Goal: Transaction & Acquisition: Obtain resource

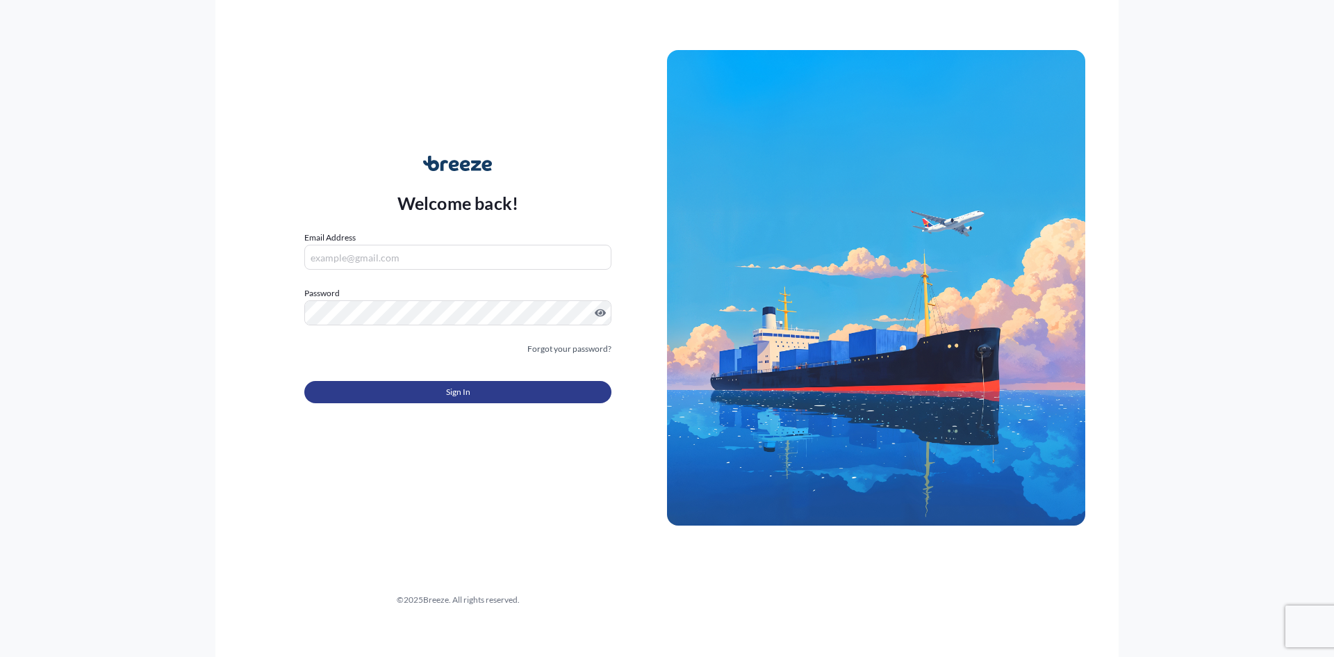
type input "[PERSON_NAME][EMAIL_ADDRESS][DOMAIN_NAME]"
click at [419, 399] on button "Sign In" at bounding box center [457, 392] width 307 height 22
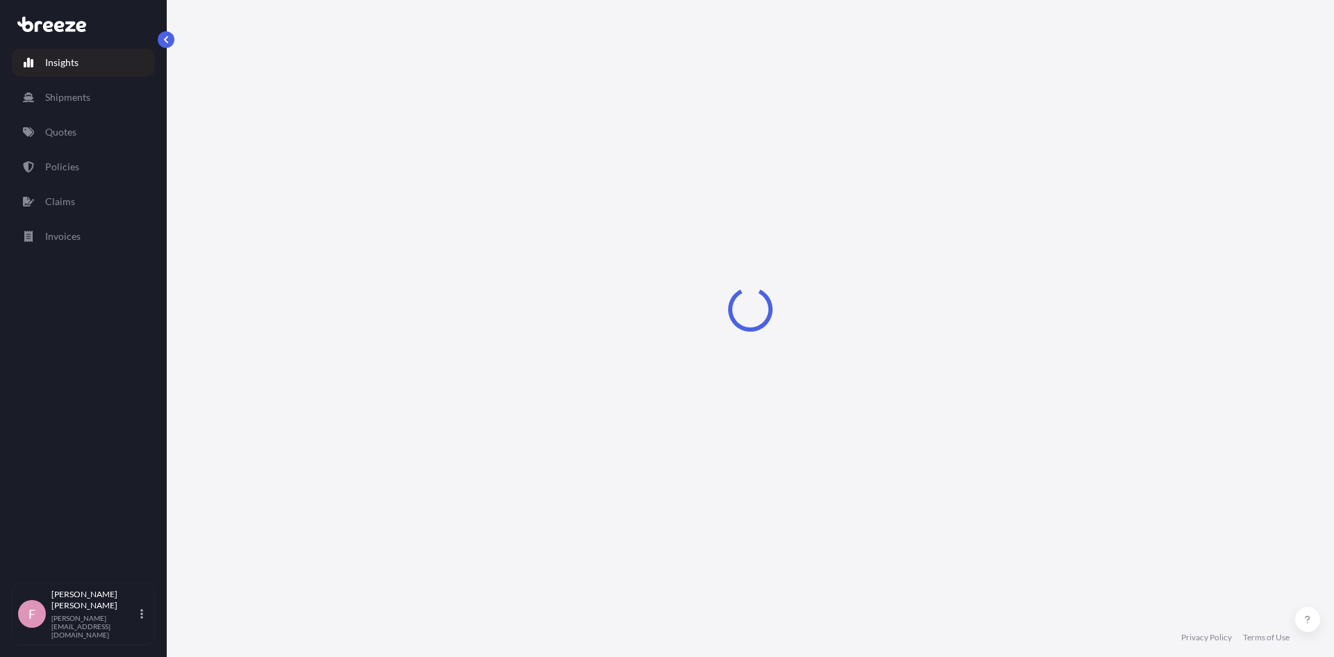
select select "2025"
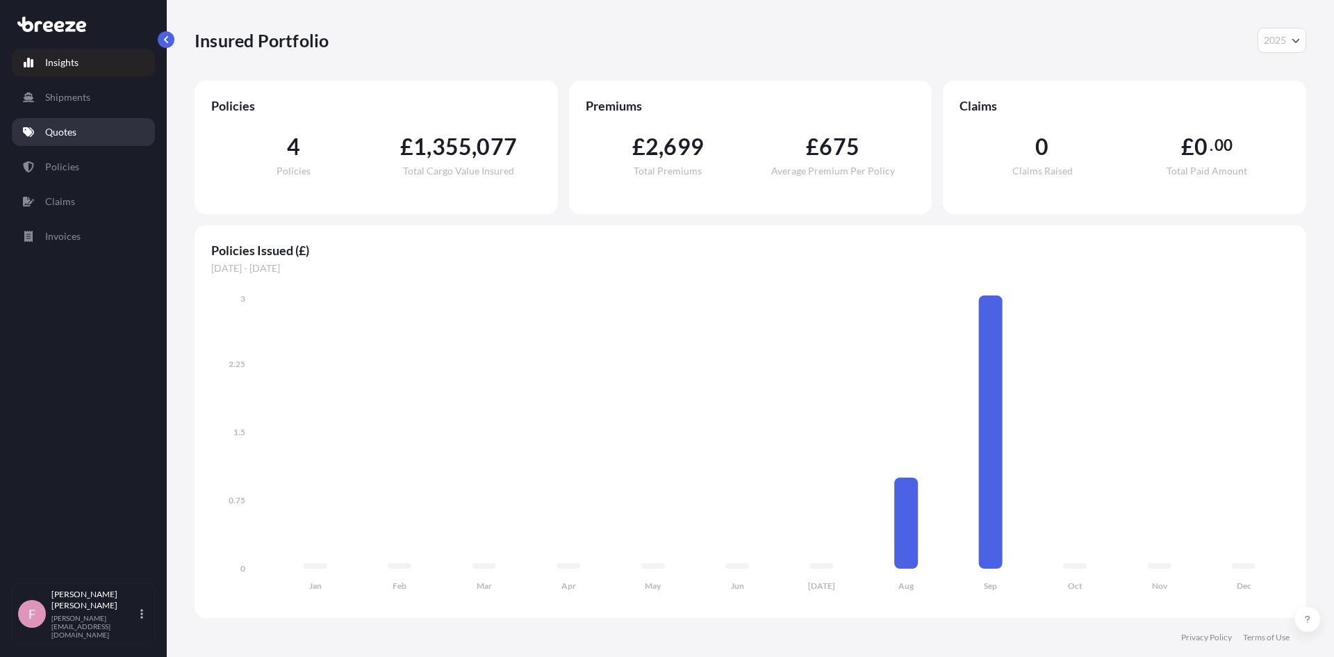
click at [72, 136] on p "Quotes" at bounding box center [60, 132] width 31 height 14
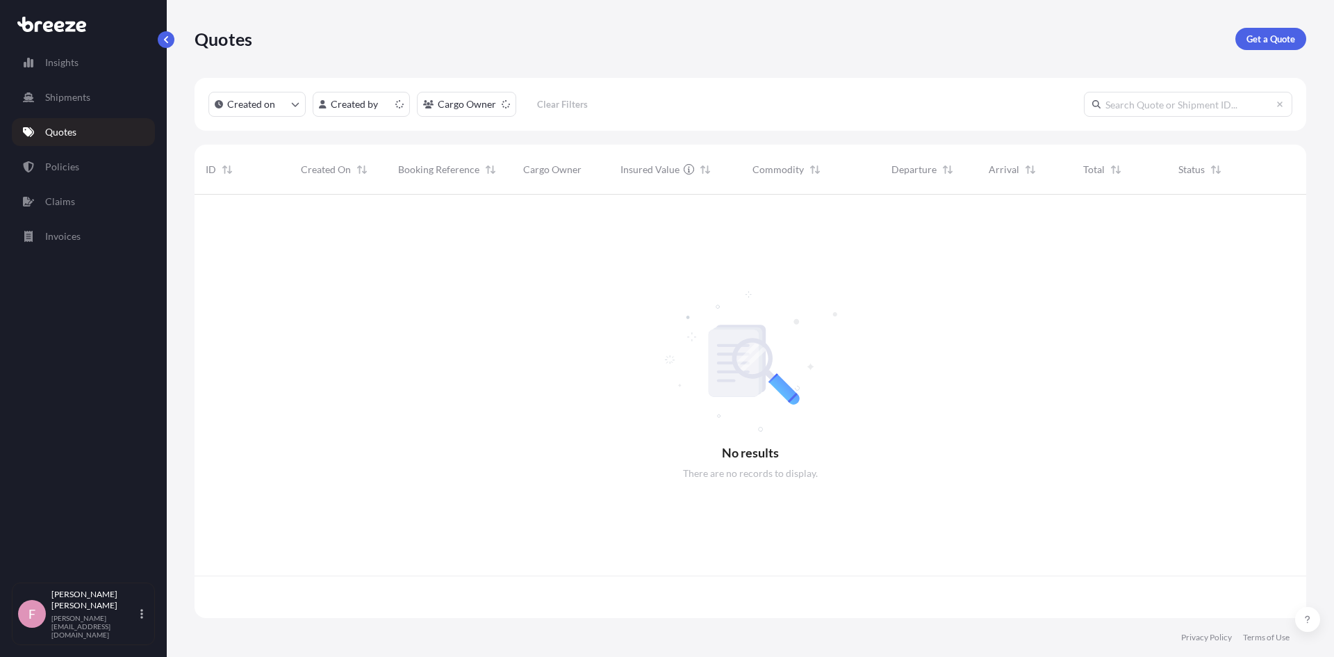
scroll to position [420, 1102]
click at [1253, 40] on p "Get a Quote" at bounding box center [1271, 39] width 49 height 14
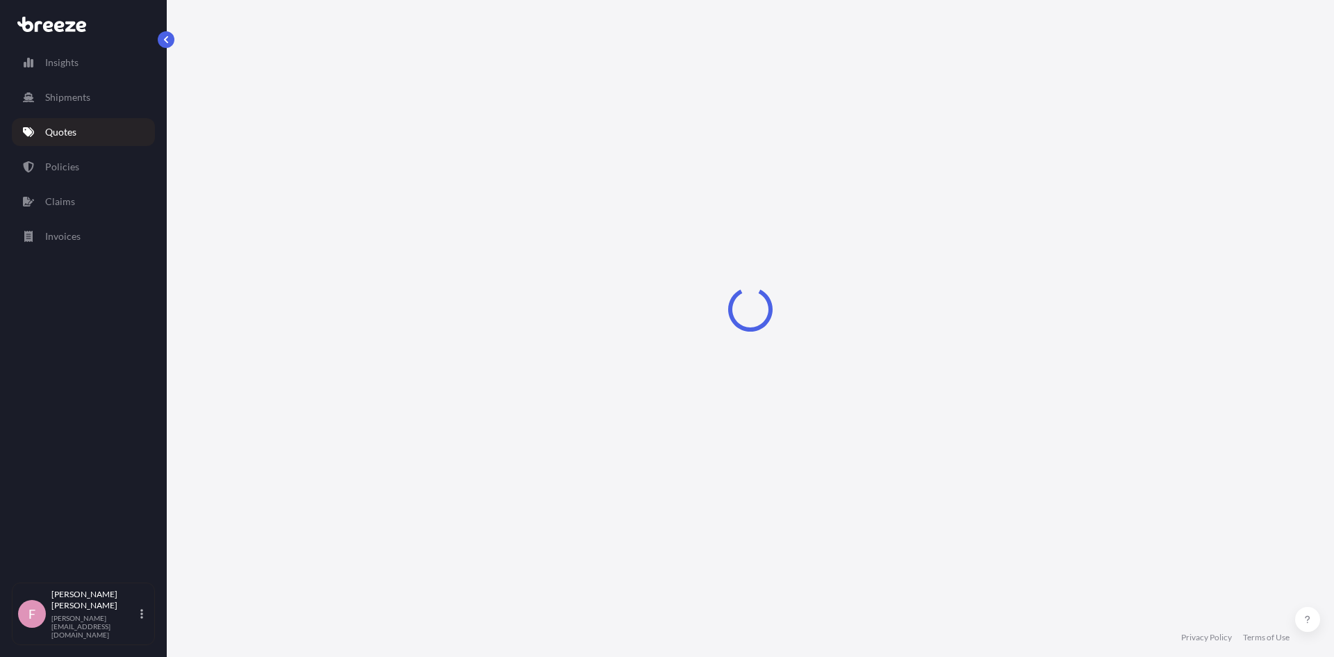
select select "Sea"
select select "1"
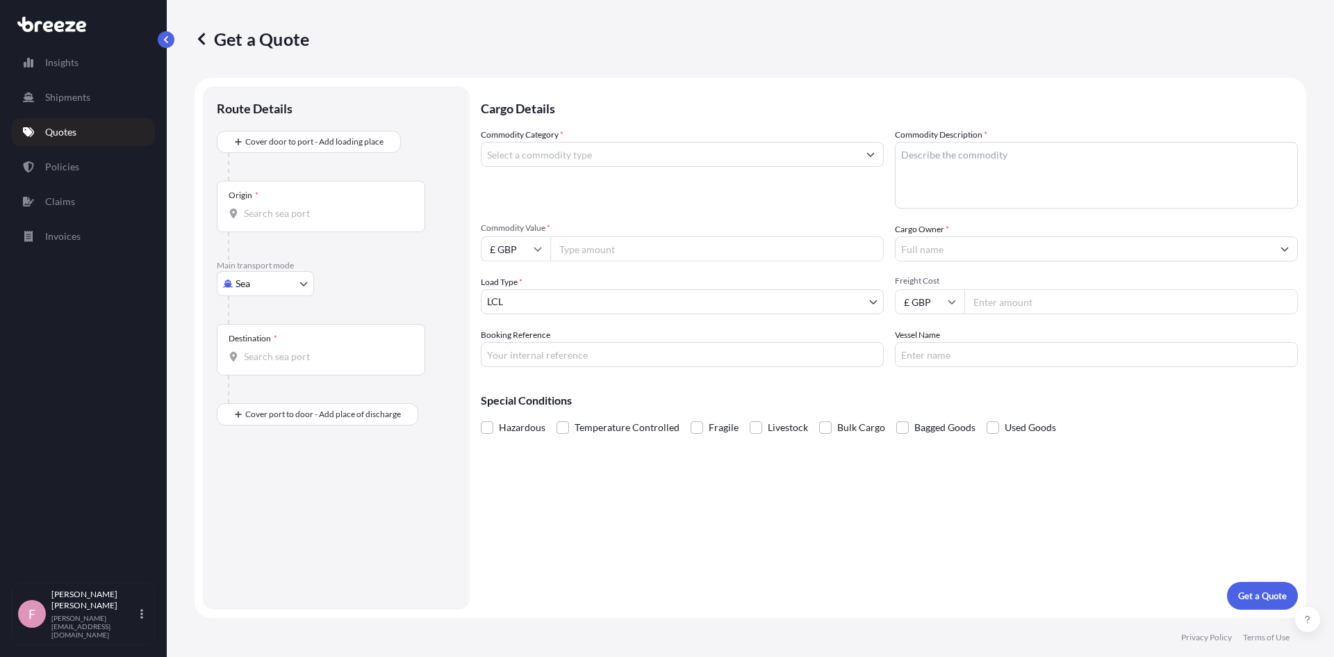
click at [267, 277] on body "Insights Shipments Quotes Policies Claims Invoices F [PERSON_NAME] [PERSON_NAME…" at bounding box center [667, 328] width 1334 height 657
click at [255, 344] on span "Air" at bounding box center [250, 345] width 14 height 14
select select "Air"
click at [306, 229] on div "Origin *" at bounding box center [321, 211] width 209 height 51
click at [306, 226] on input "Origin *" at bounding box center [326, 219] width 164 height 14
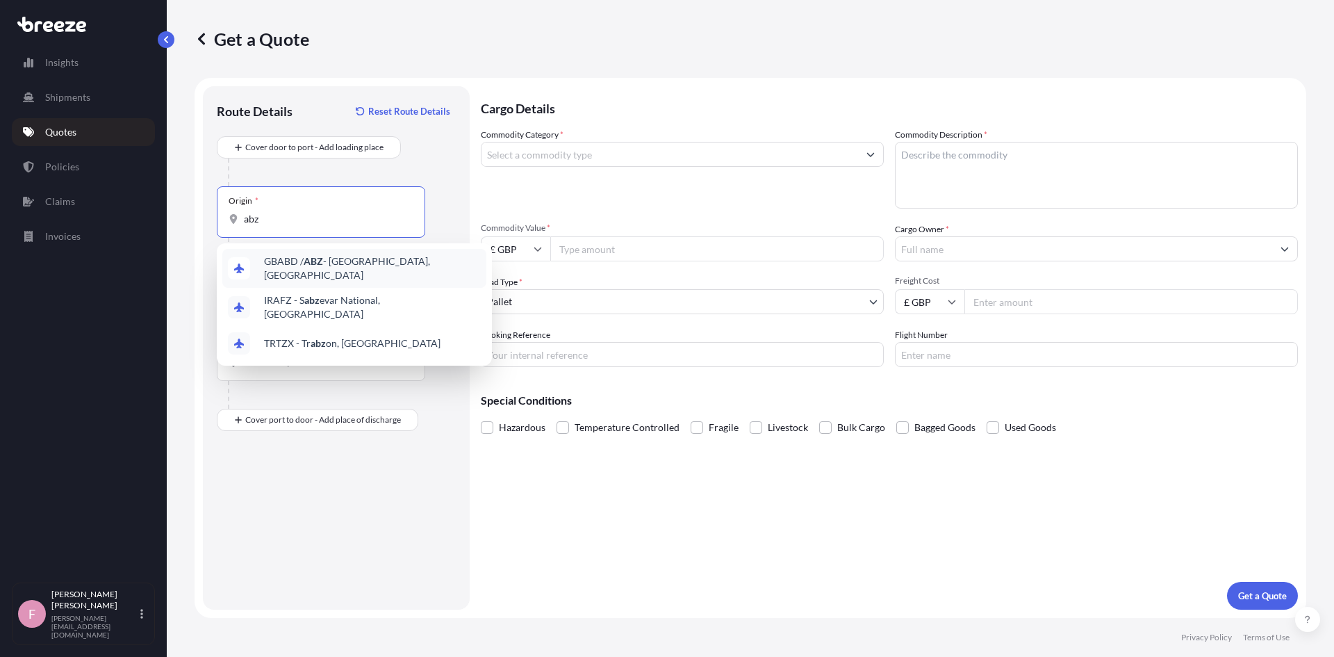
click at [277, 259] on span "GBABD / ABZ - [GEOGRAPHIC_DATA], [GEOGRAPHIC_DATA]" at bounding box center [372, 268] width 217 height 28
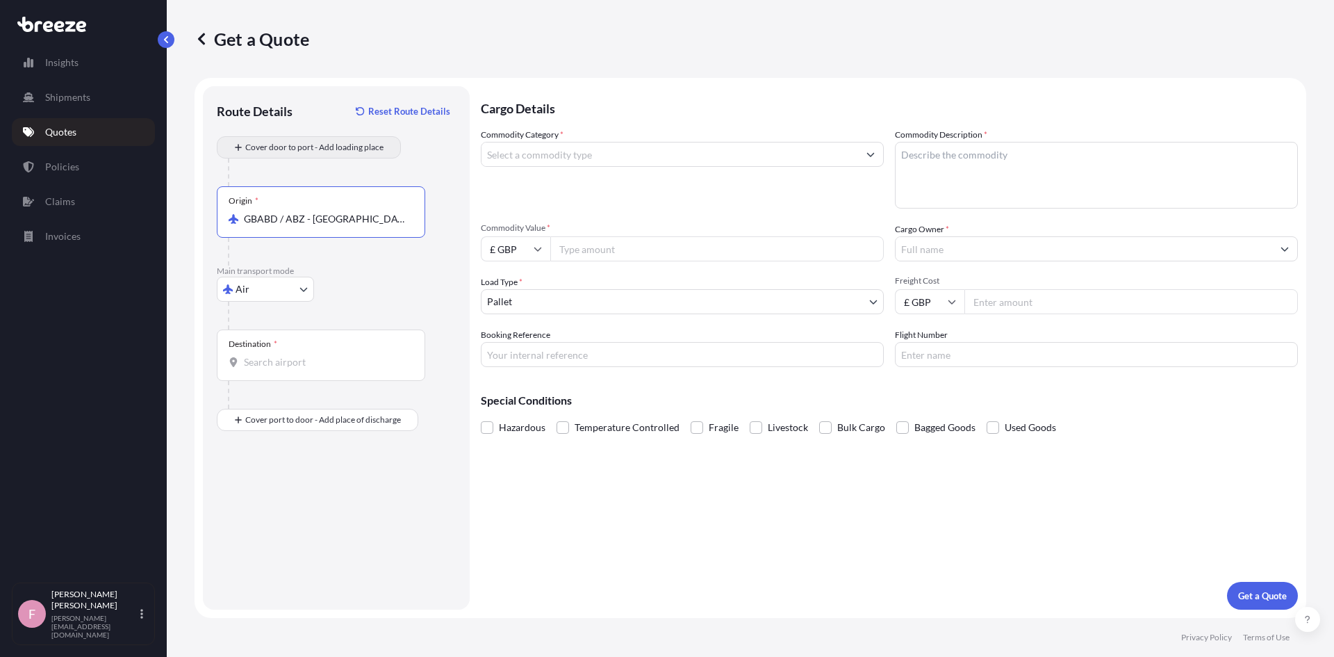
type input "GBABD / ABZ - [GEOGRAPHIC_DATA], [GEOGRAPHIC_DATA]"
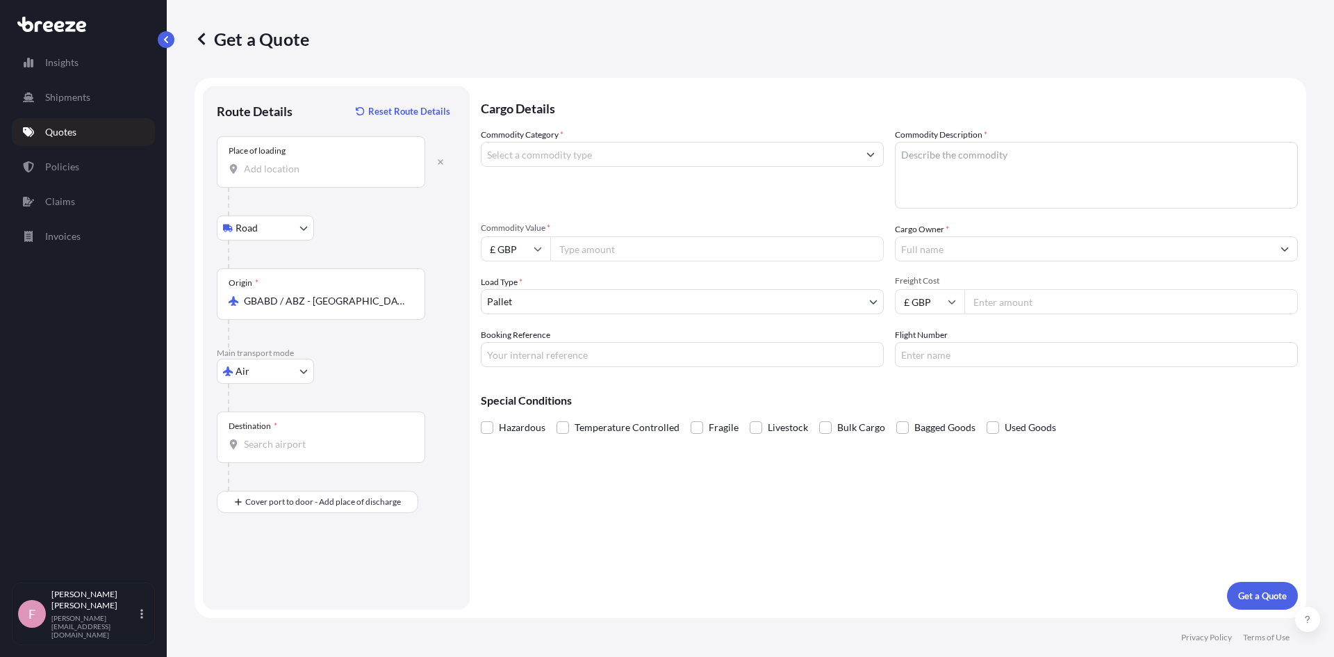
click at [284, 176] on div "Place of loading" at bounding box center [321, 161] width 209 height 51
click at [284, 176] on input "Place of loading" at bounding box center [326, 169] width 164 height 14
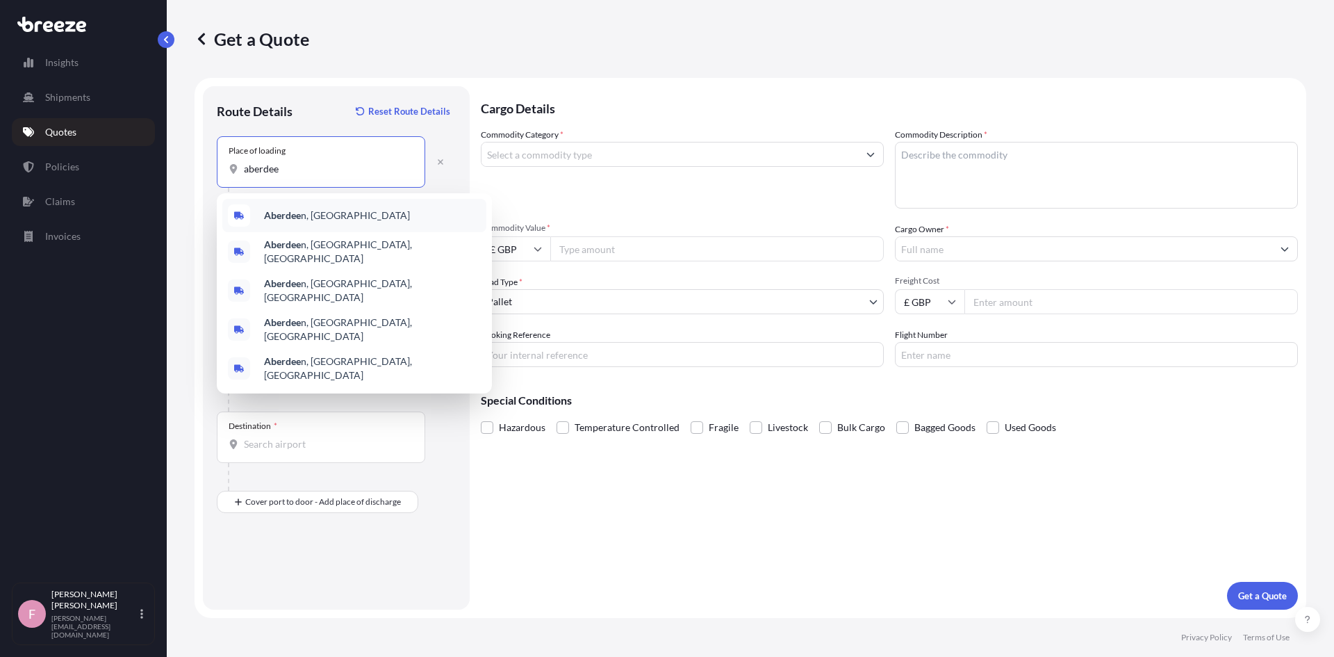
click at [277, 208] on div "Aberdee n, [GEOGRAPHIC_DATA]" at bounding box center [354, 215] width 264 height 33
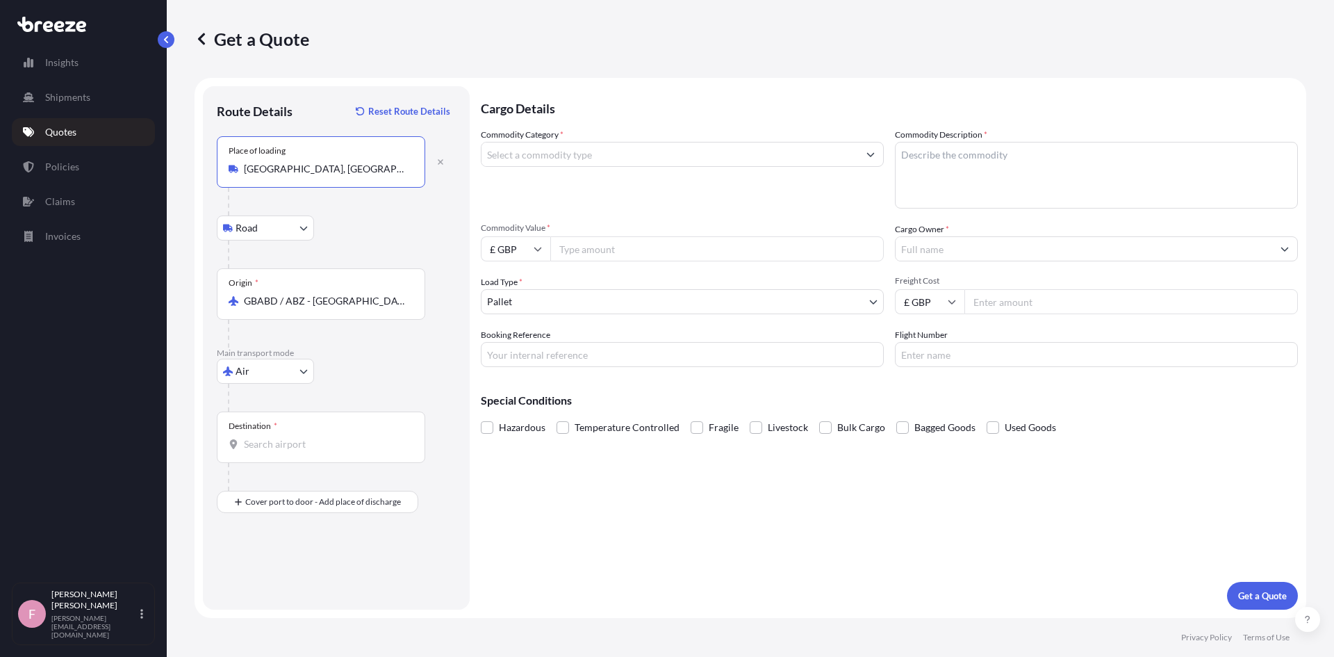
type input "[GEOGRAPHIC_DATA], [GEOGRAPHIC_DATA]"
click at [257, 445] on input "Destination *" at bounding box center [326, 444] width 164 height 14
click at [322, 491] on span "AE DXB - [GEOGRAPHIC_DATA], [GEOGRAPHIC_DATA]" at bounding box center [372, 494] width 217 height 28
type input "AEDXB - [GEOGRAPHIC_DATA], [GEOGRAPHIC_DATA]"
click at [259, 561] on div "Place of Discharge" at bounding box center [262, 558] width 67 height 11
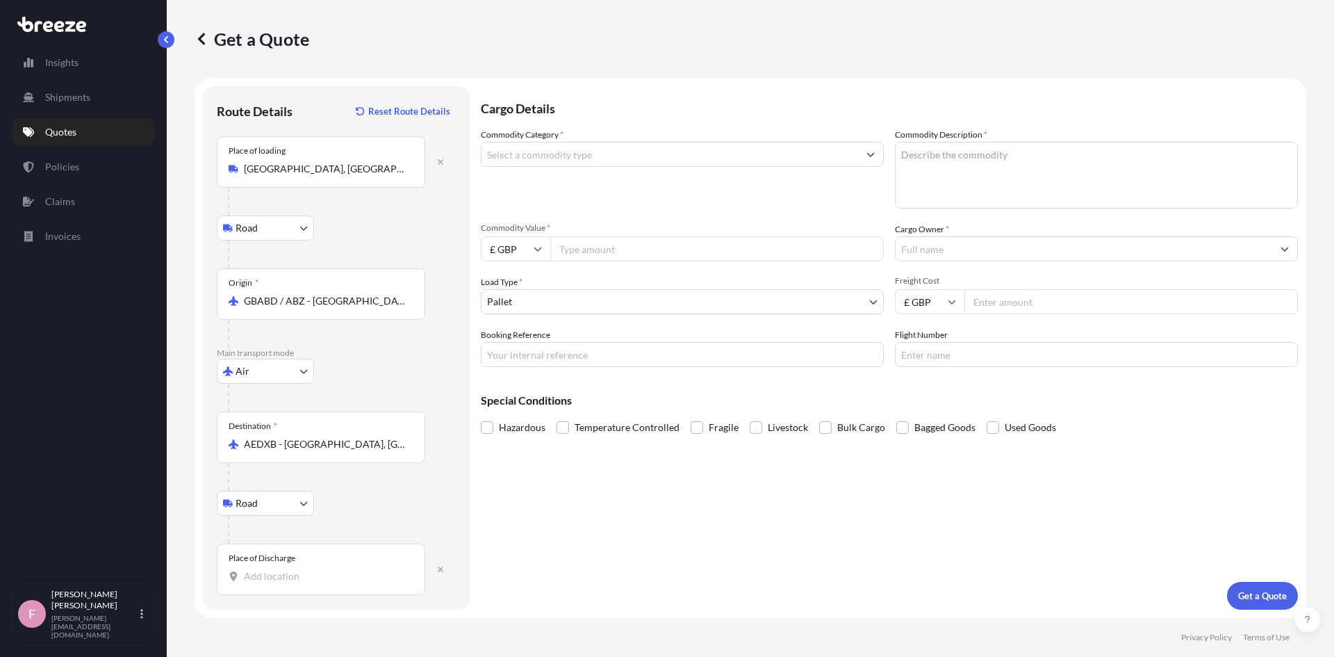
click at [259, 569] on input "Place of Discharge" at bounding box center [326, 576] width 164 height 14
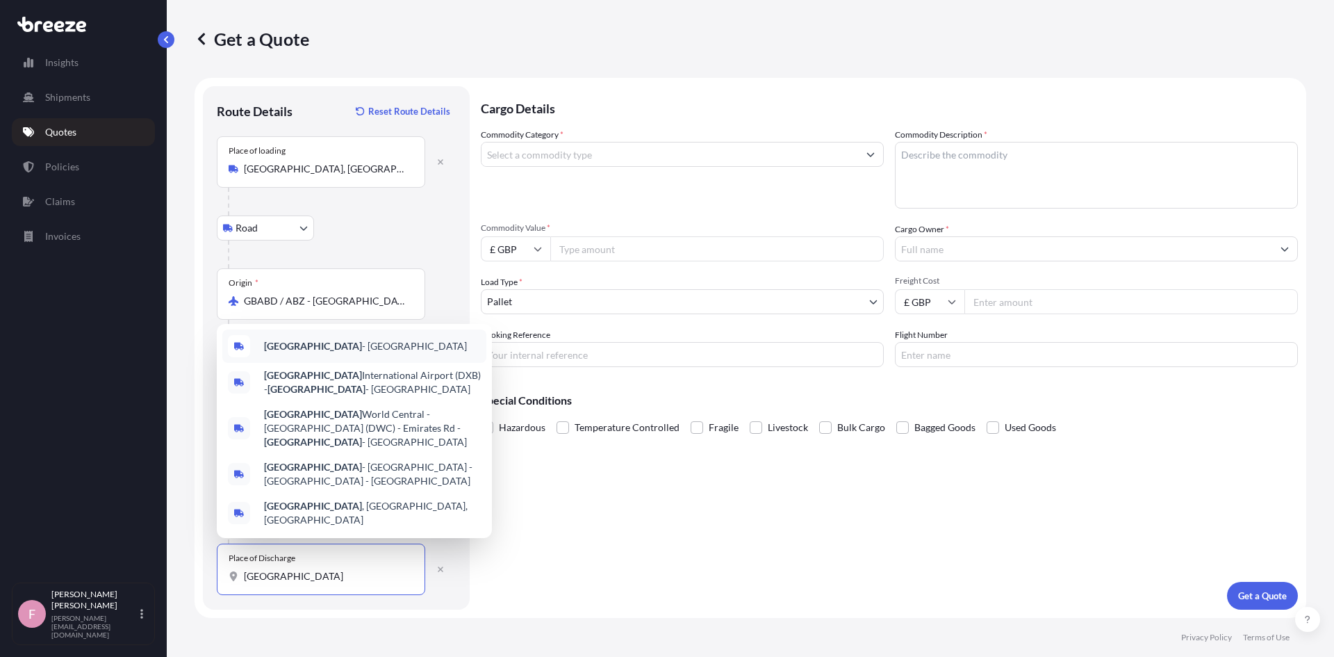
click at [348, 352] on span "[GEOGRAPHIC_DATA] - [GEOGRAPHIC_DATA]" at bounding box center [365, 346] width 203 height 14
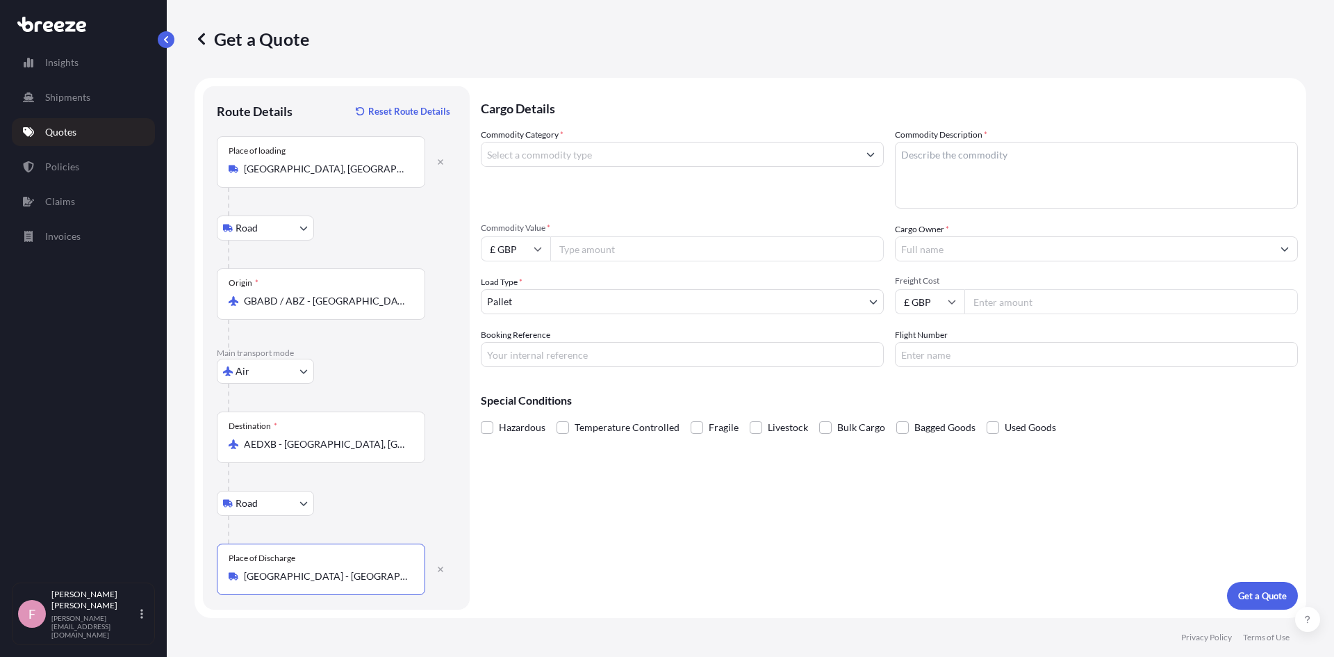
type input "[GEOGRAPHIC_DATA] - [GEOGRAPHIC_DATA]"
click at [610, 154] on input "Commodity Category *" at bounding box center [670, 154] width 377 height 25
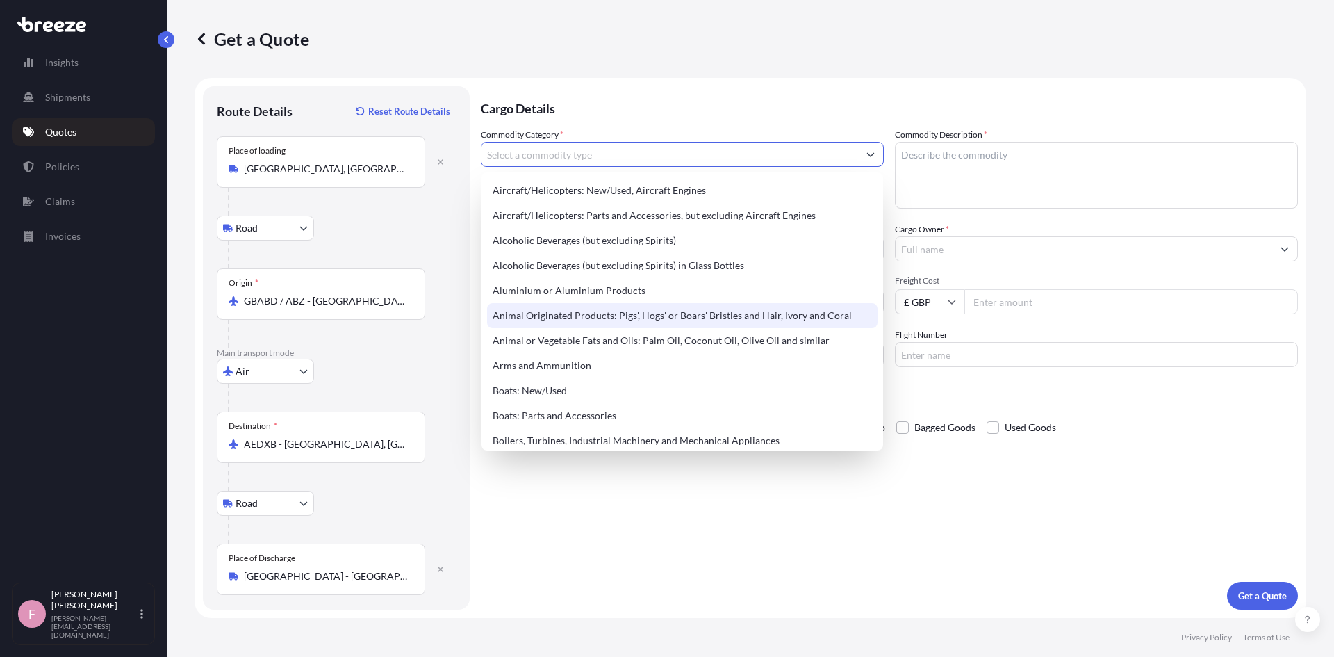
scroll to position [116, 0]
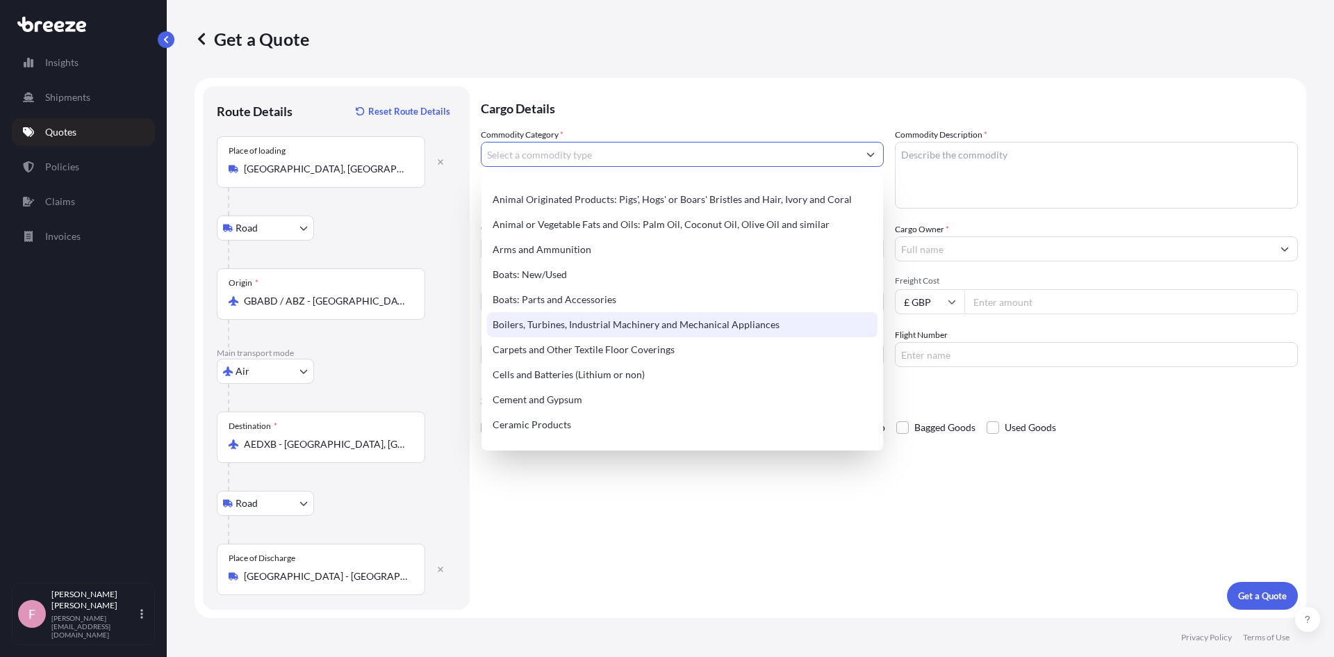
click at [678, 327] on div "Boilers, Turbines, Industrial Machinery and Mechanical Appliances" at bounding box center [682, 324] width 391 height 25
type input "Boilers, Turbines, Industrial Machinery and Mechanical Appliances"
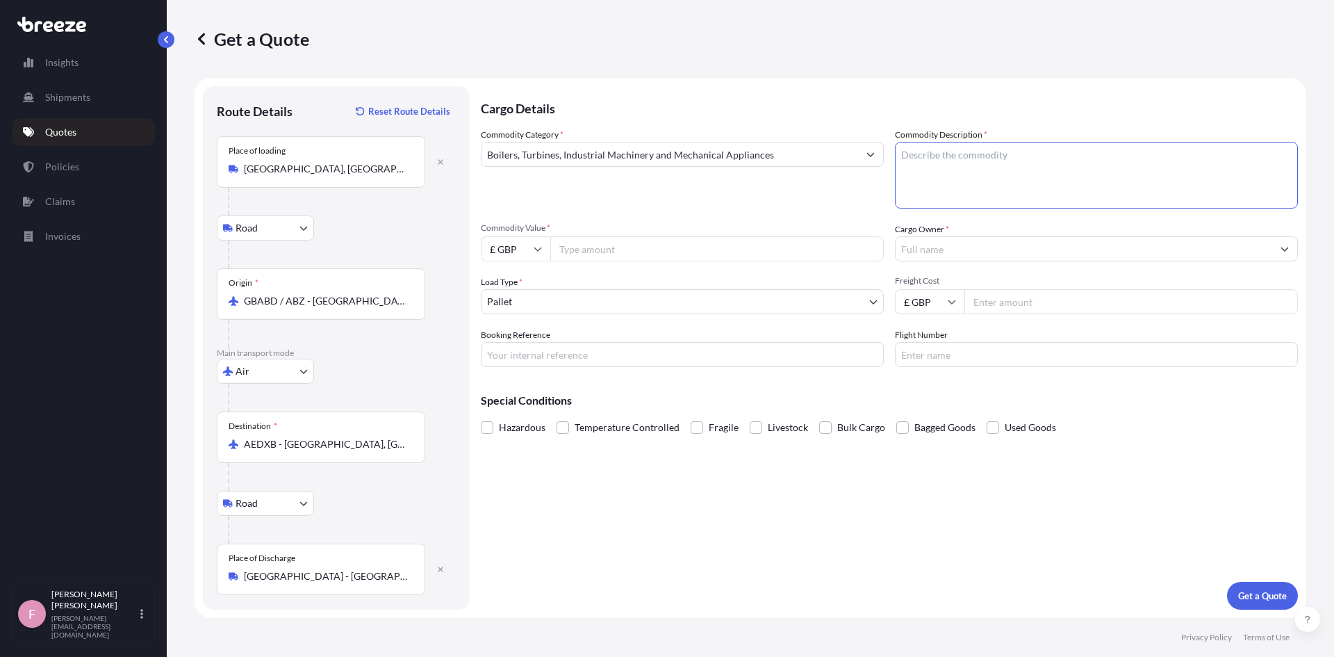
click at [932, 179] on textarea "Commodity Description *" at bounding box center [1096, 175] width 403 height 67
type textarea "Gaskets"
click at [775, 250] on input "Commodity Value *" at bounding box center [717, 248] width 334 height 25
type input "500"
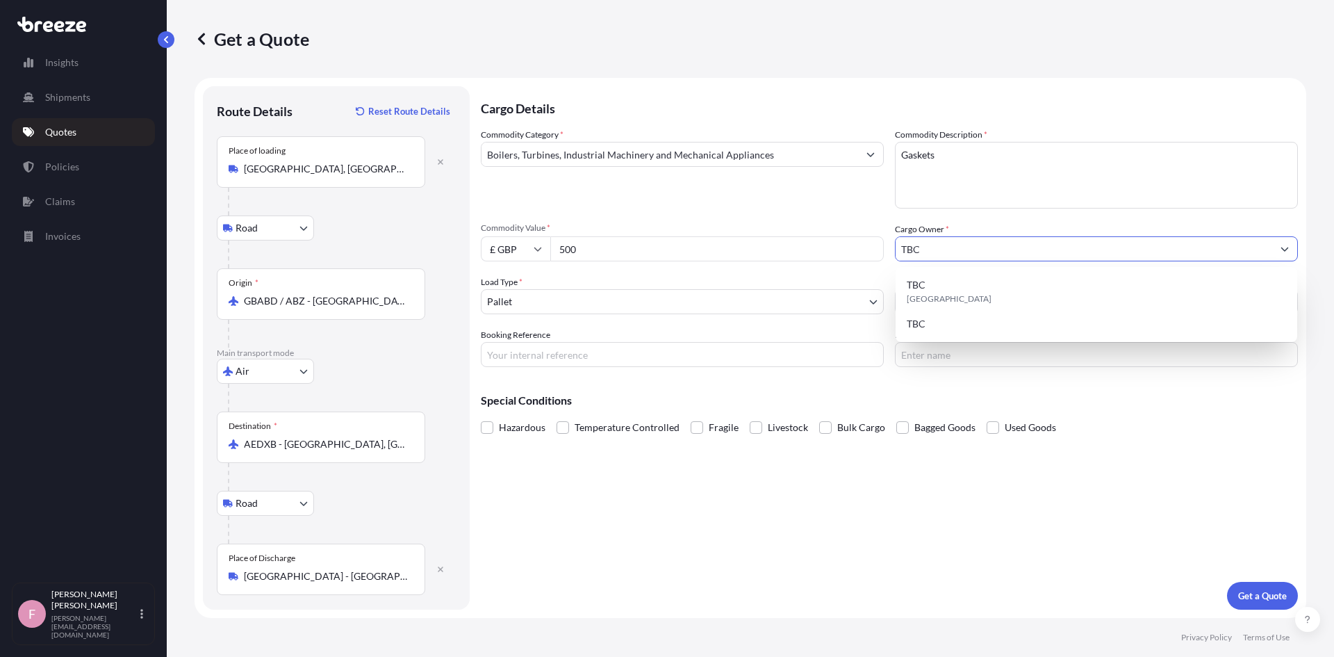
type input "TBC"
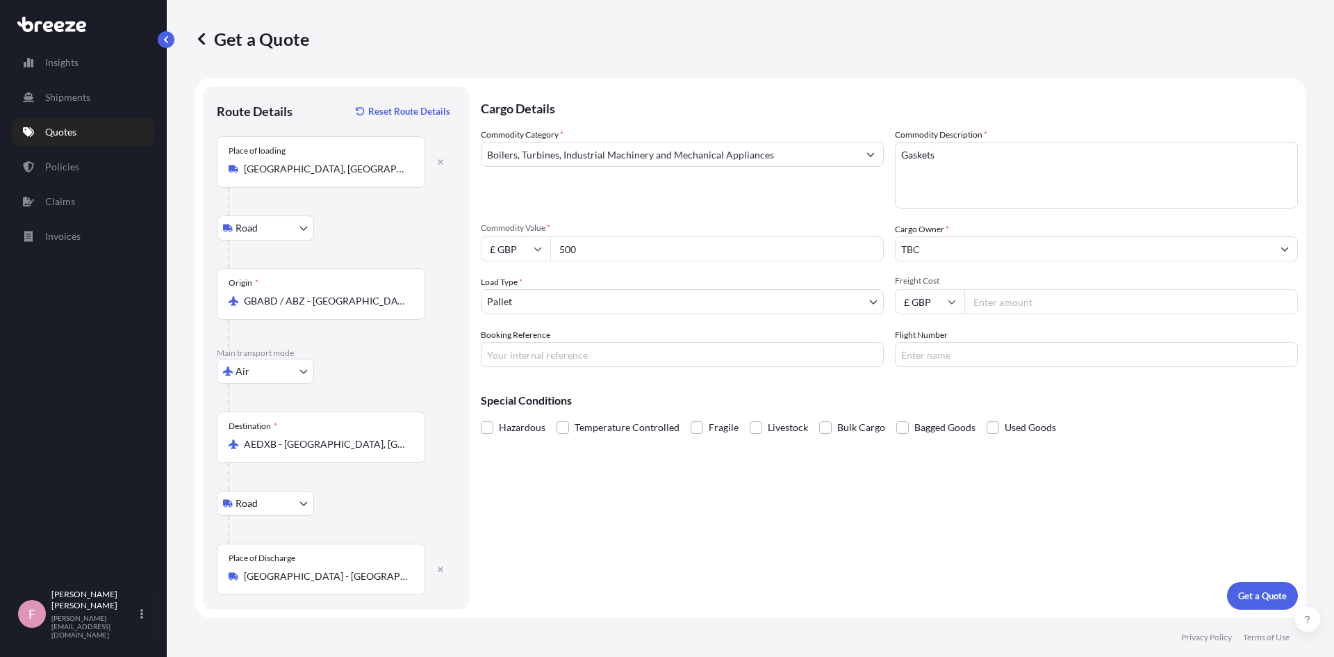
click at [989, 308] on input "Freight Cost" at bounding box center [1132, 301] width 334 height 25
type input "925"
click at [592, 357] on input "Booking Reference" at bounding box center [682, 354] width 403 height 25
type input "TBC"
click at [1021, 352] on input "Flight Number" at bounding box center [1096, 354] width 403 height 25
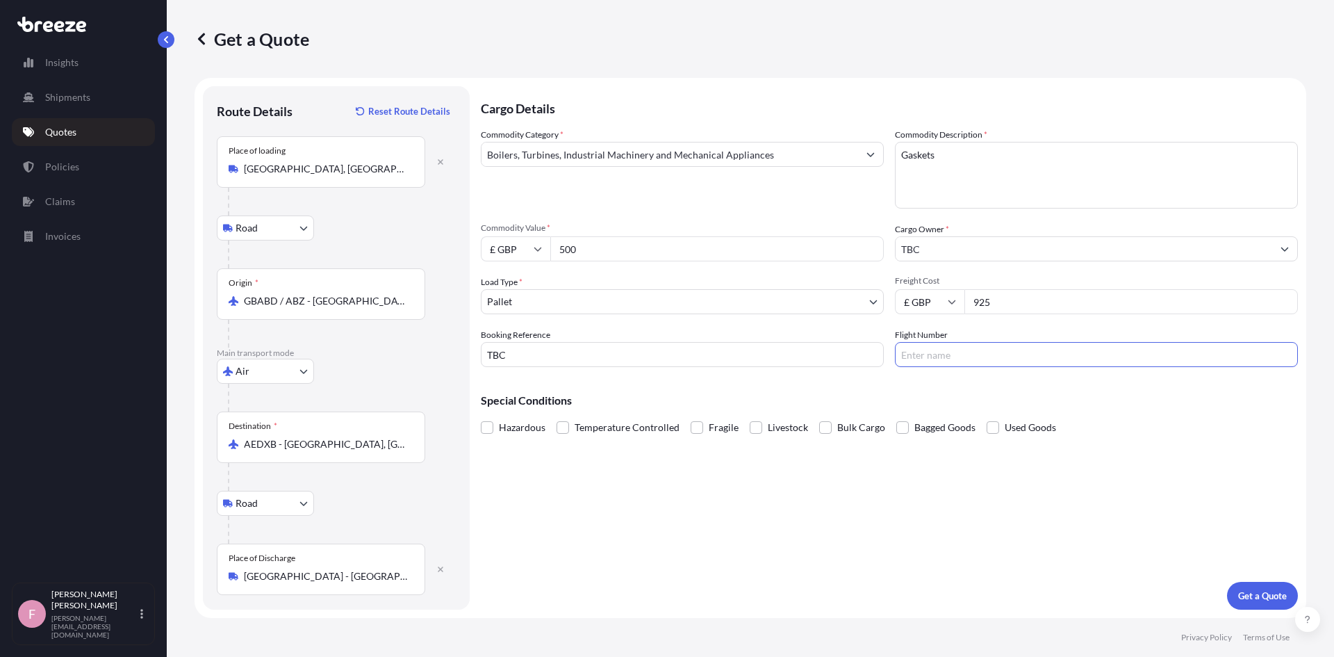
type input "TBC"
click at [1290, 594] on button "Get a Quote" at bounding box center [1262, 596] width 71 height 28
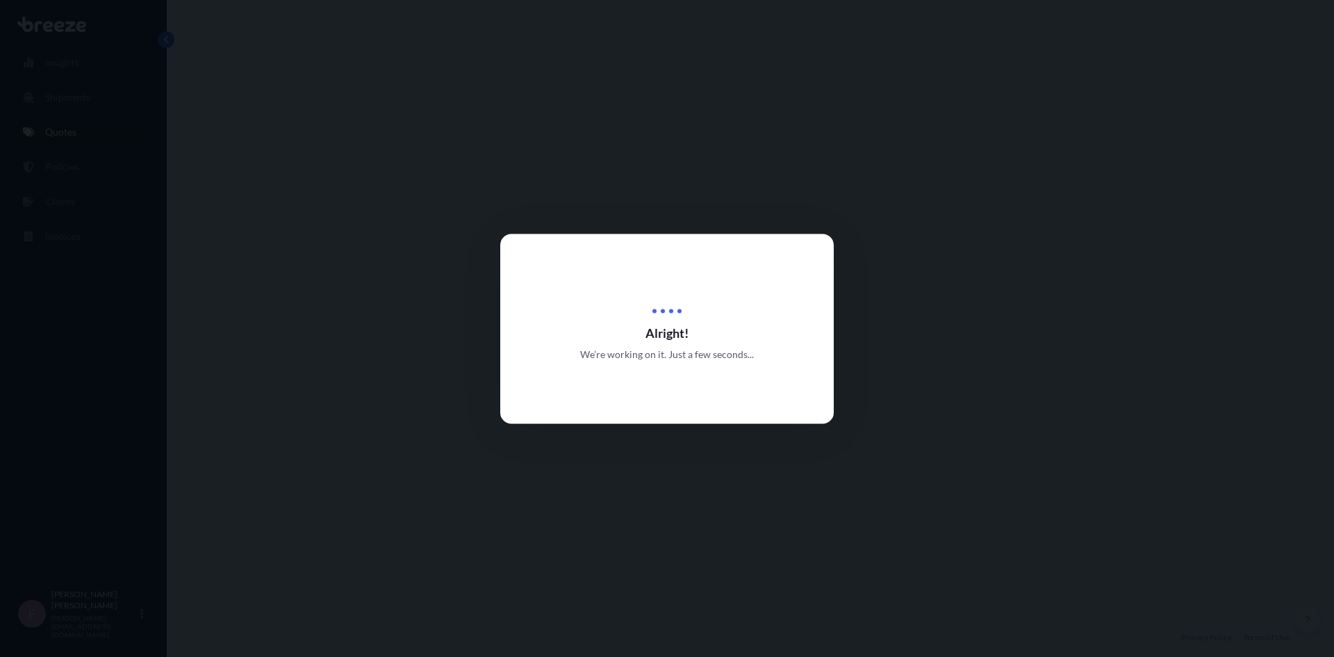
select select "Road"
select select "Air"
select select "Road"
select select "1"
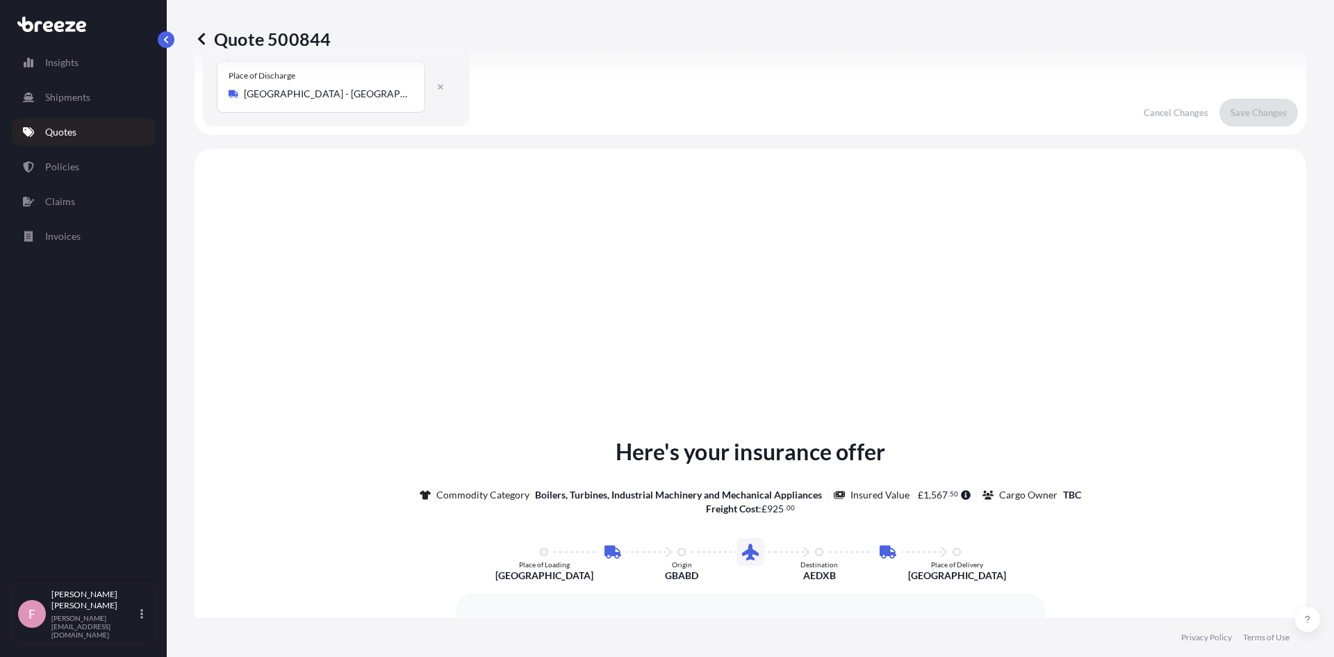
scroll to position [556, 0]
